Goal: Check status

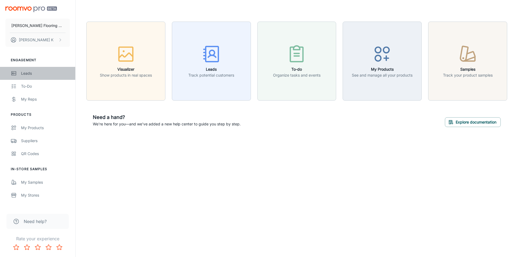
click at [25, 71] on div "Leads" at bounding box center [45, 73] width 49 height 6
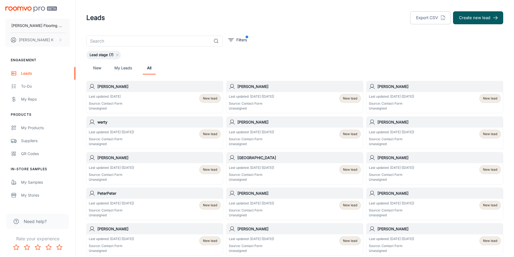
click at [240, 95] on p "Last updated: [DATE] ([DATE])" at bounding box center [251, 96] width 45 height 5
click at [136, 108] on div "Last updated: [DATE] Source: Contact Form Unassigned New lead" at bounding box center [155, 102] width 132 height 17
